Goal: Information Seeking & Learning: Understand process/instructions

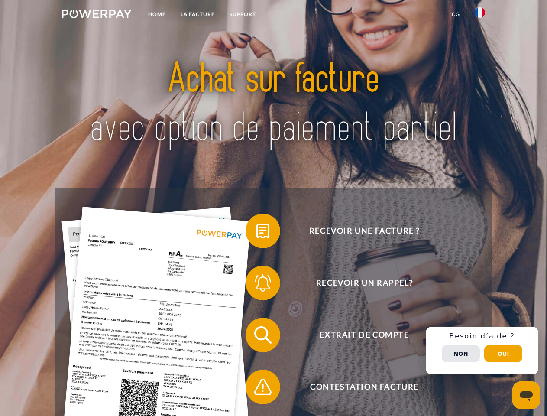
click at [97, 15] on img at bounding box center [97, 14] width 70 height 9
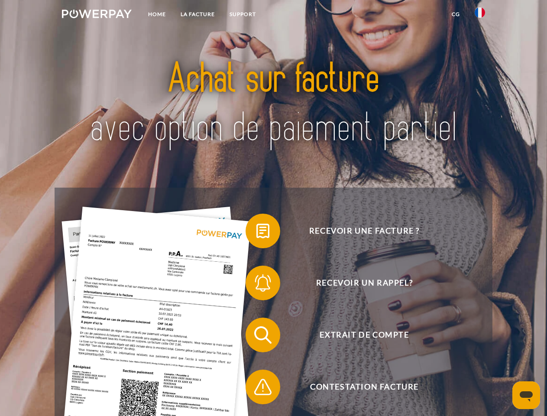
click at [480, 15] on img at bounding box center [480, 12] width 10 height 10
click at [456, 14] on link "CG" at bounding box center [455, 14] width 23 height 16
click at [256, 233] on span at bounding box center [249, 230] width 43 height 43
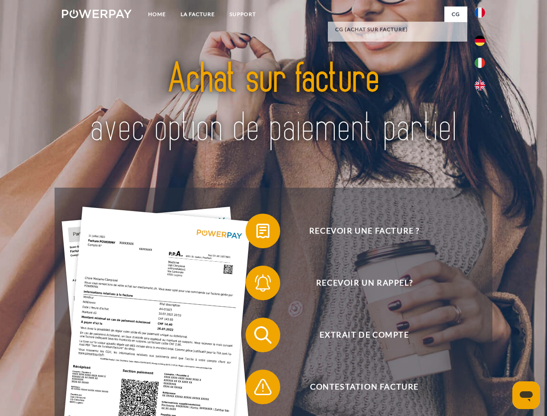
click at [256, 285] on span at bounding box center [249, 282] width 43 height 43
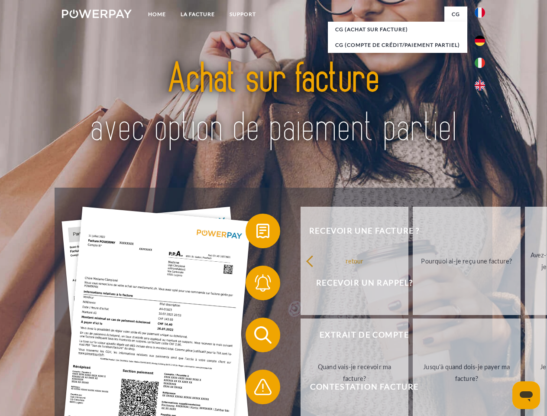
click at [413, 337] on link "Jusqu'à quand dois-je payer ma facture?" at bounding box center [467, 372] width 108 height 108
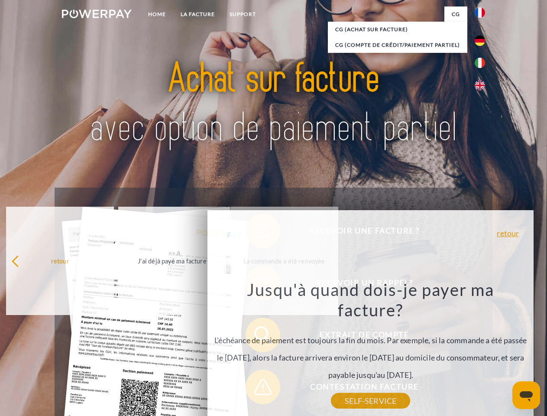
click at [256, 389] on div "Recevoir une facture ? Recevoir un rappel? Extrait de compte retour" at bounding box center [274, 361] width 438 height 347
click at [482, 350] on div "Recevoir une facture ? Recevoir un rappel? Extrait de compte retour" at bounding box center [274, 361] width 438 height 347
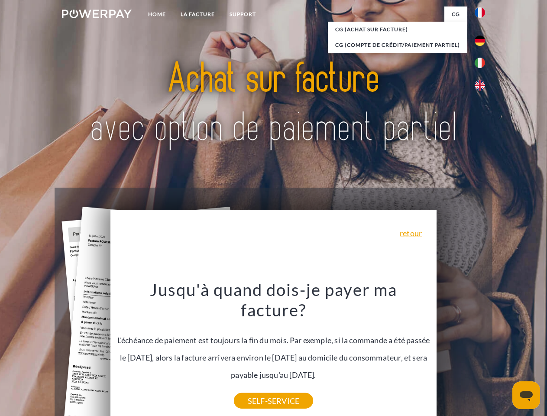
click at [461, 352] on span "Extrait de compte" at bounding box center [364, 335] width 212 height 35
click at [503, 353] on header "Home LA FACTURE Support" at bounding box center [273, 299] width 547 height 598
